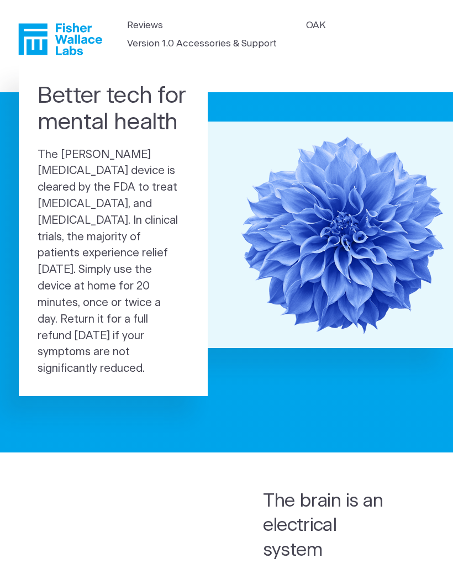
click at [321, 21] on link "OAK" at bounding box center [316, 25] width 20 height 14
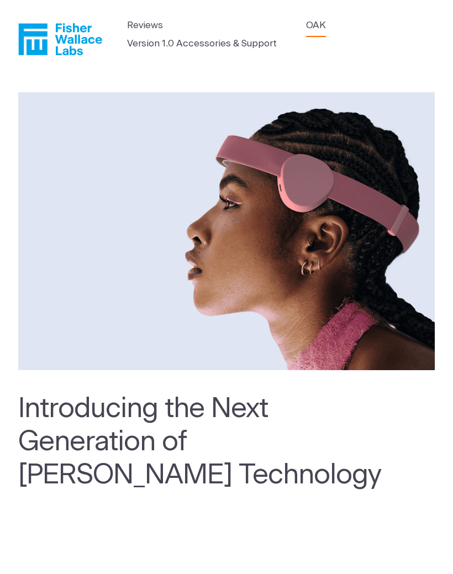
click at [267, 40] on link "Version 1.0 Accessories & Support" at bounding box center [202, 43] width 150 height 14
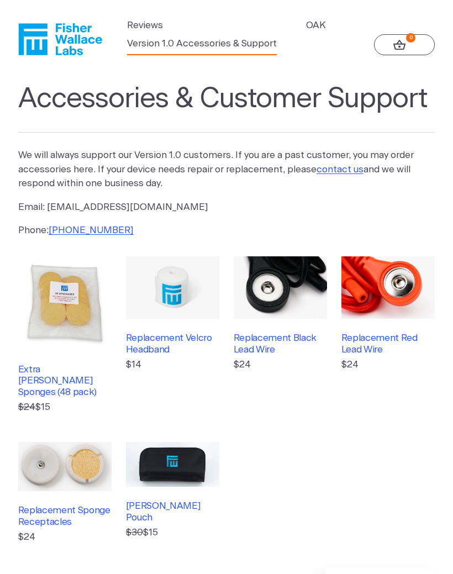
click at [323, 22] on link "OAK" at bounding box center [316, 25] width 20 height 14
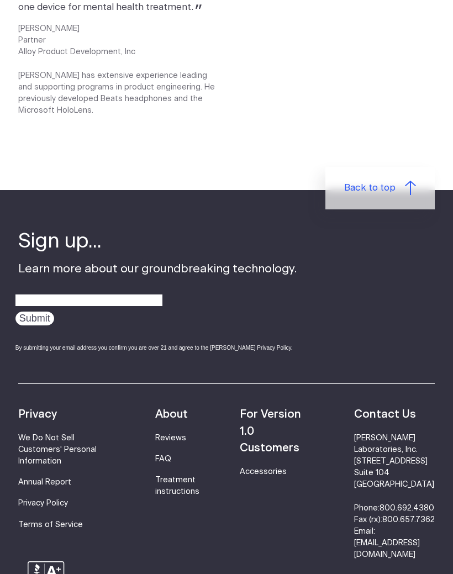
scroll to position [1850, 0]
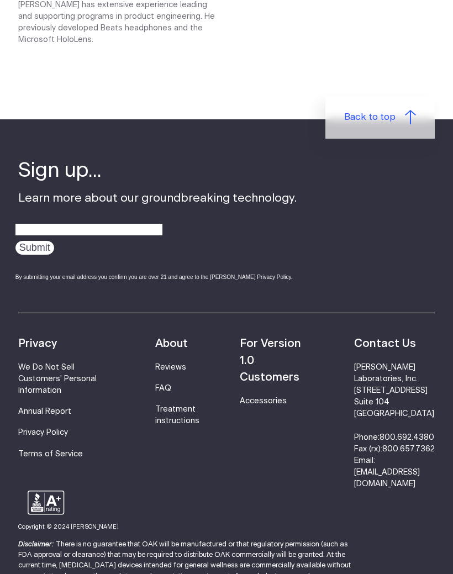
click at [292, 341] on li "For Version 1.0 Customers" at bounding box center [278, 360] width 77 height 51
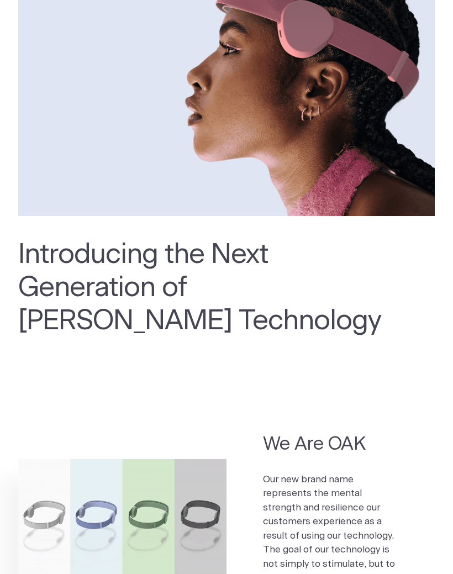
scroll to position [0, 0]
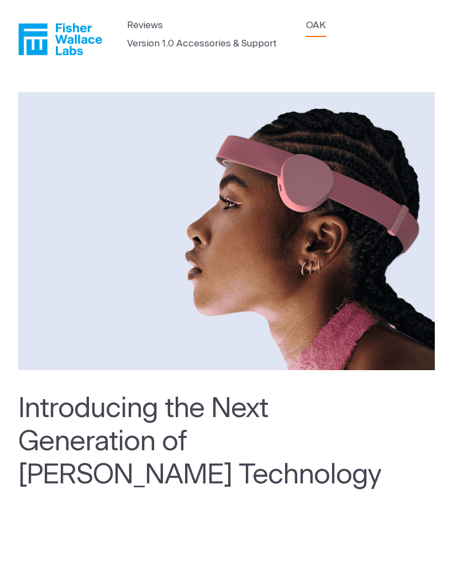
click at [150, 18] on link "Reviews" at bounding box center [145, 25] width 36 height 14
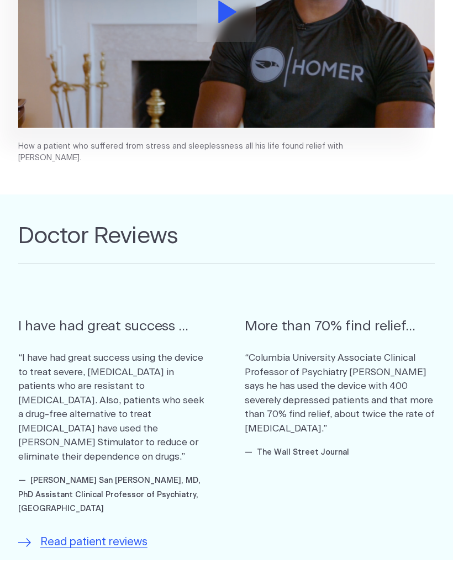
scroll to position [298, 0]
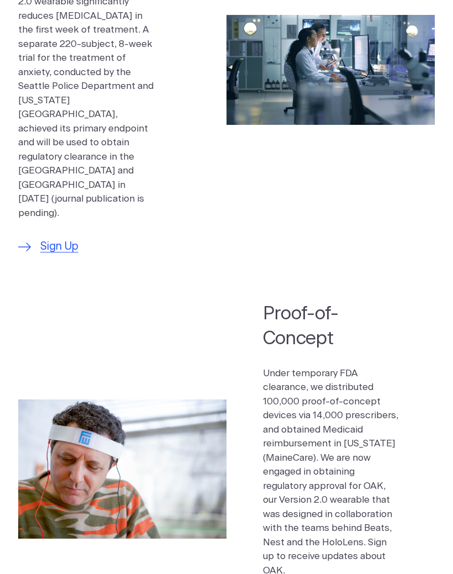
scroll to position [755, 0]
click at [409, 302] on div "Proof-of-Concept Under temporary FDA clearance, we distributed 100,000 proof-of…" at bounding box center [349, 469] width 172 height 334
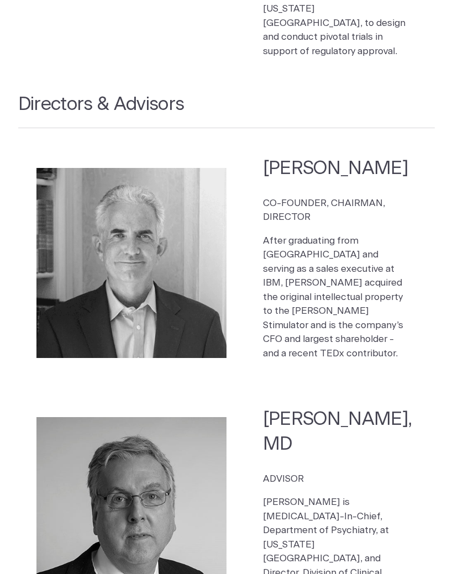
scroll to position [1855, 0]
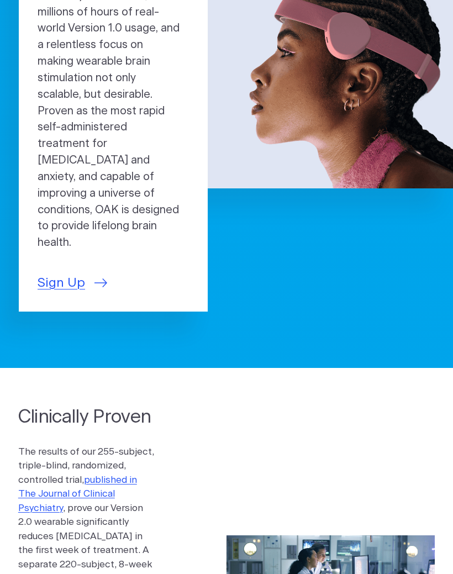
scroll to position [0, 0]
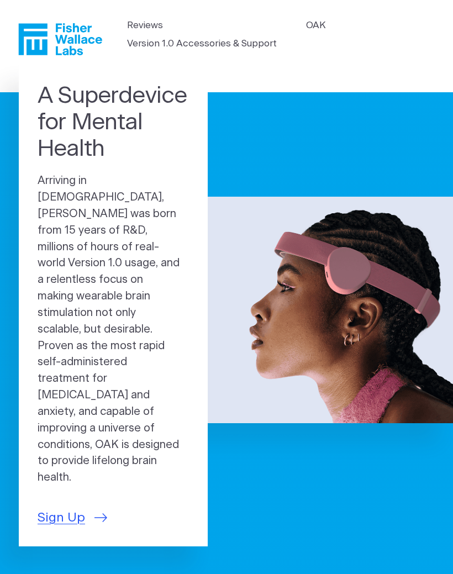
click at [232, 45] on link "Version 1.0 Accessories & Support" at bounding box center [202, 43] width 150 height 14
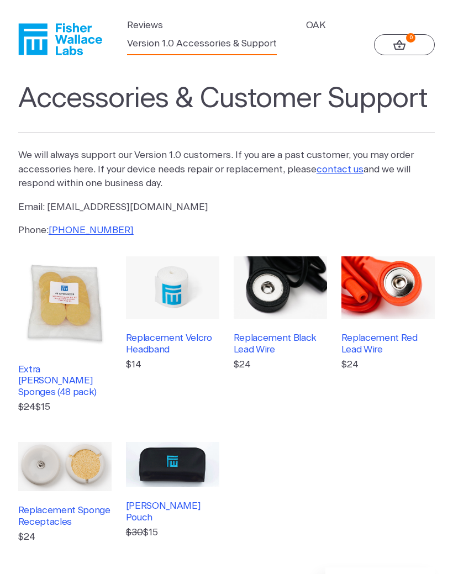
click at [321, 25] on link "OAK" at bounding box center [316, 25] width 20 height 14
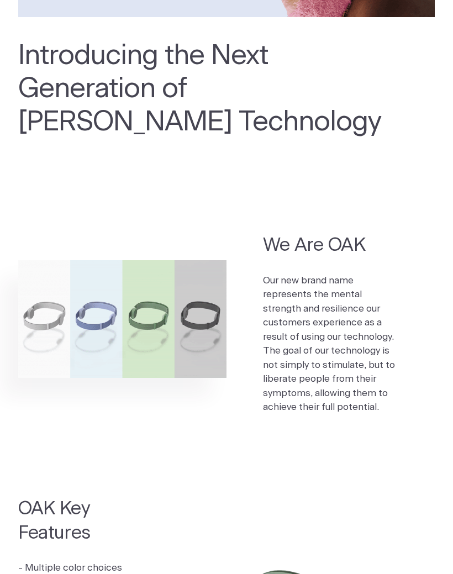
scroll to position [353, 0]
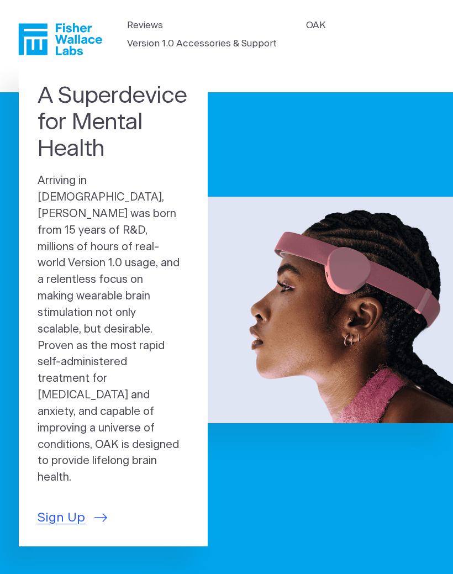
click at [89, 508] on link "Sign Up" at bounding box center [73, 517] width 70 height 19
